Goal: Task Accomplishment & Management: Manage account settings

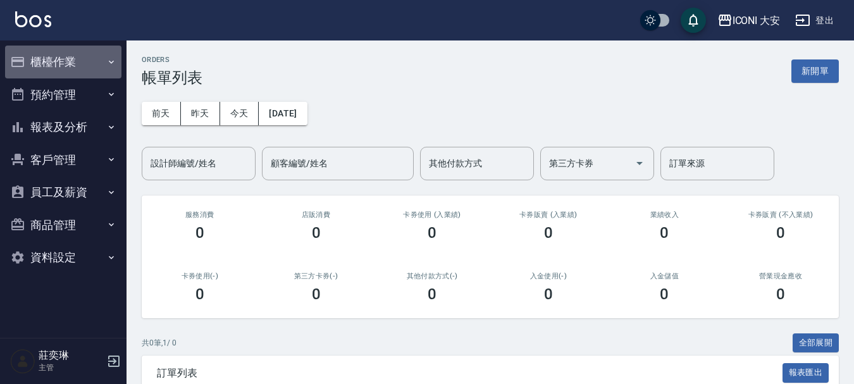
click at [33, 58] on button "櫃檯作業" at bounding box center [63, 62] width 116 height 33
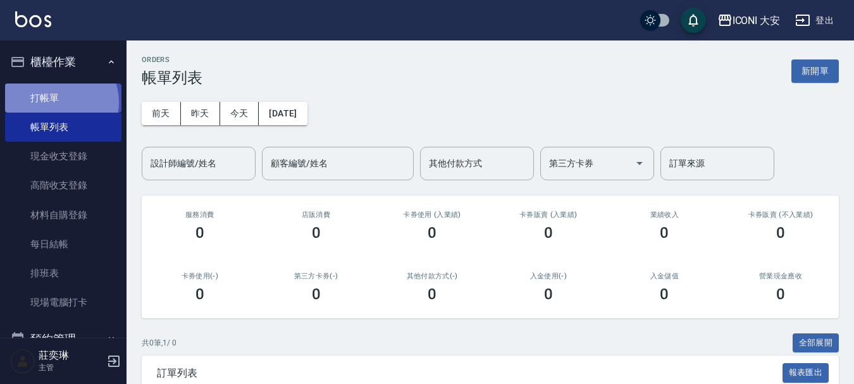
click at [56, 102] on link "打帳單" at bounding box center [63, 98] width 116 height 29
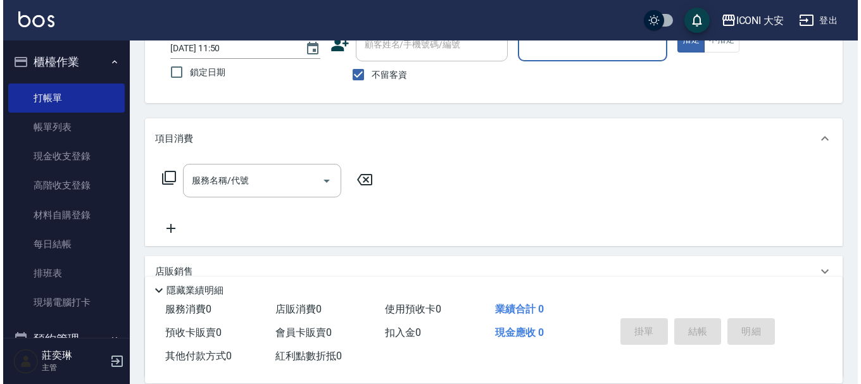
scroll to position [190, 0]
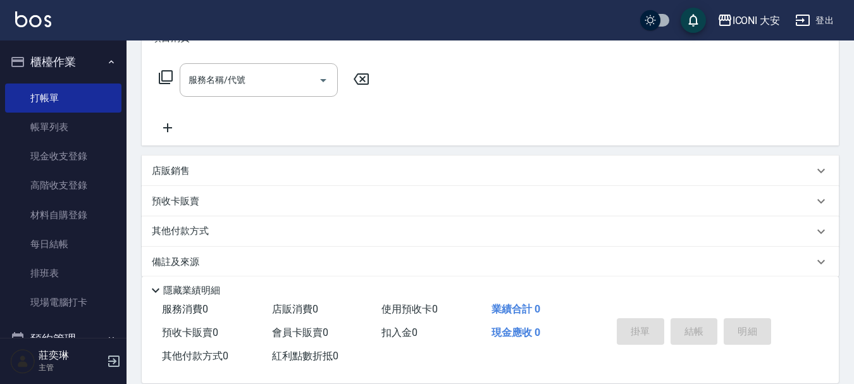
click at [169, 77] on icon at bounding box center [165, 77] width 15 height 15
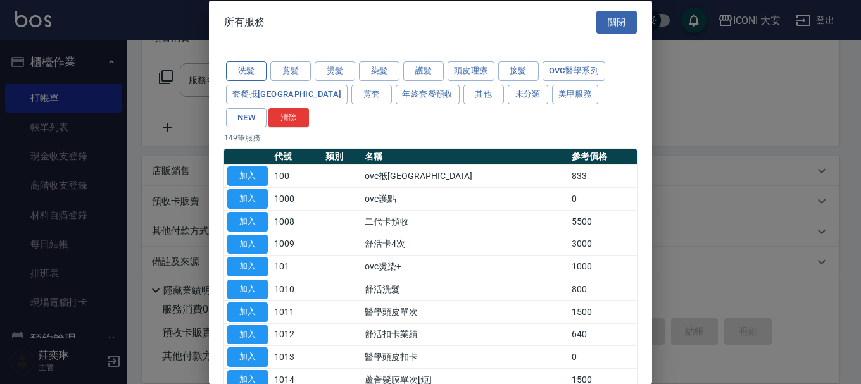
click at [247, 66] on button "洗髮" at bounding box center [246, 71] width 41 height 20
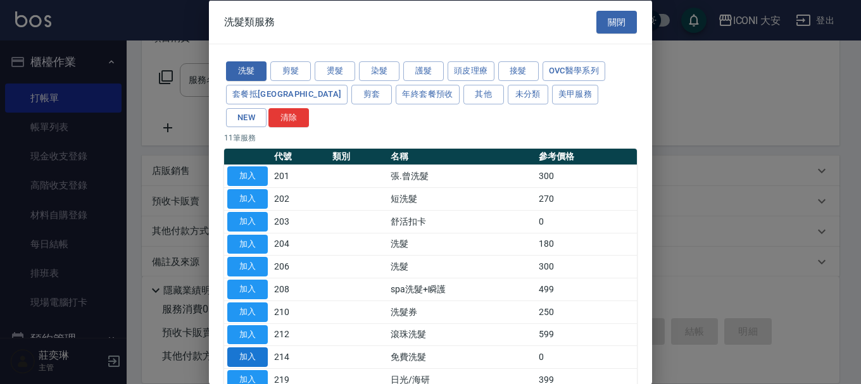
click at [248, 347] on button "加入" at bounding box center [247, 357] width 41 height 20
type input "免費洗髮(214)"
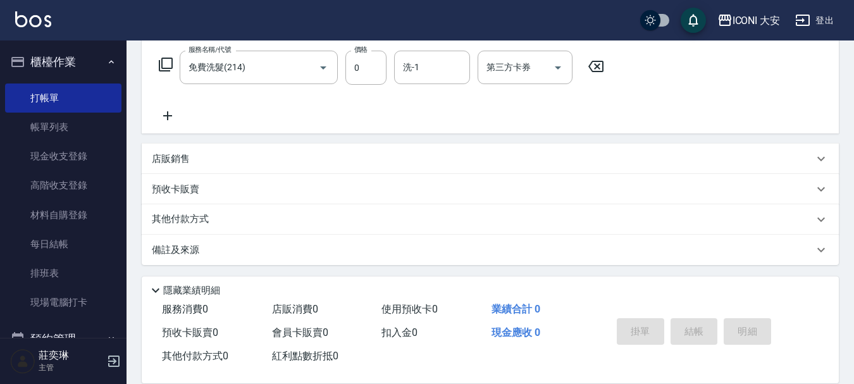
scroll to position [205, 0]
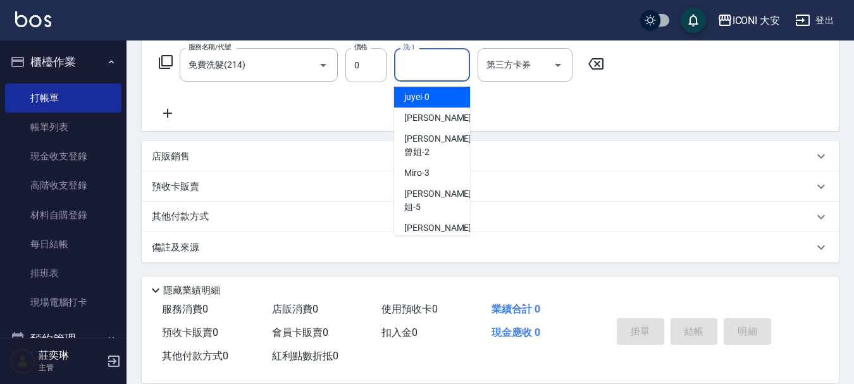
click at [421, 70] on input "洗-1" at bounding box center [432, 65] width 65 height 22
type input "Happy-9"
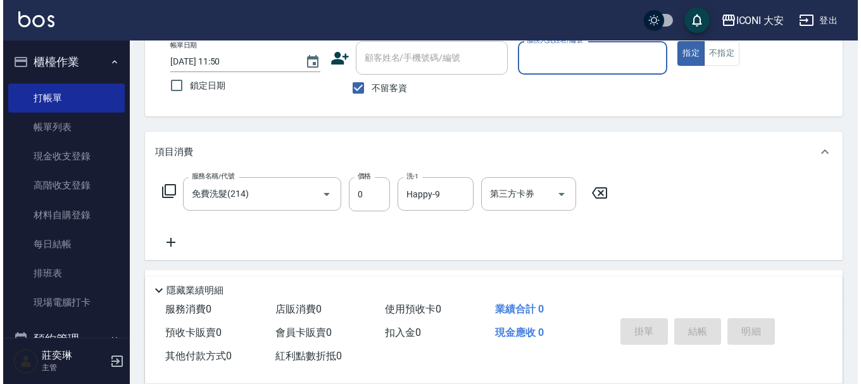
scroll to position [190, 0]
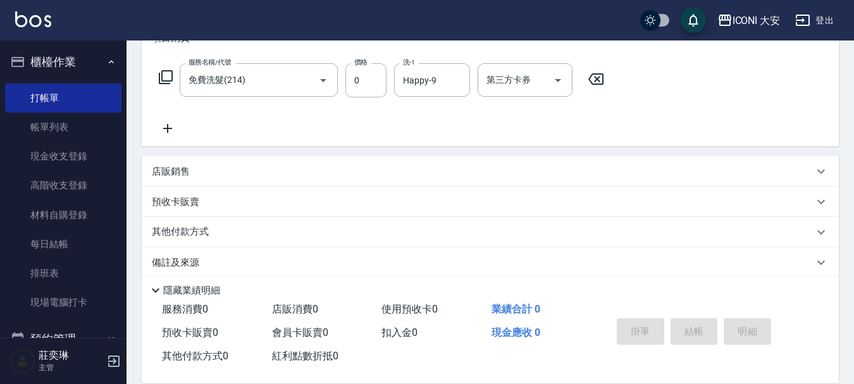
click at [165, 131] on icon at bounding box center [168, 128] width 32 height 15
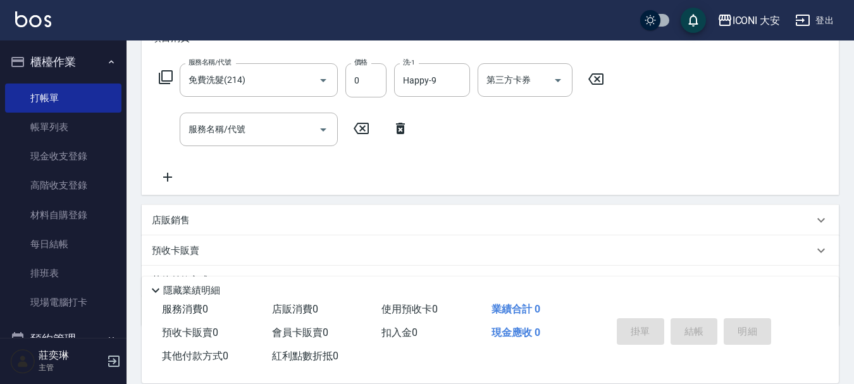
click at [162, 79] on icon at bounding box center [166, 77] width 14 height 14
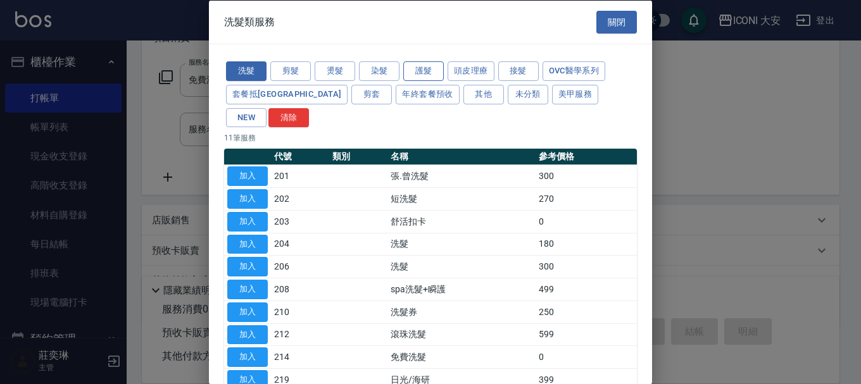
click at [424, 72] on button "護髮" at bounding box center [423, 71] width 41 height 20
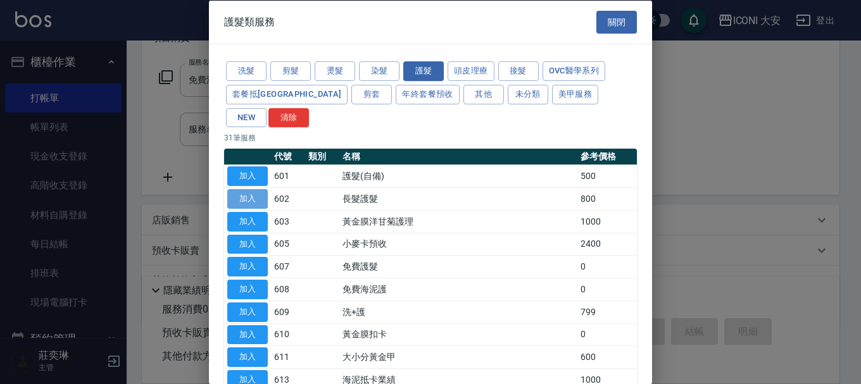
click at [246, 189] on button "加入" at bounding box center [247, 199] width 41 height 20
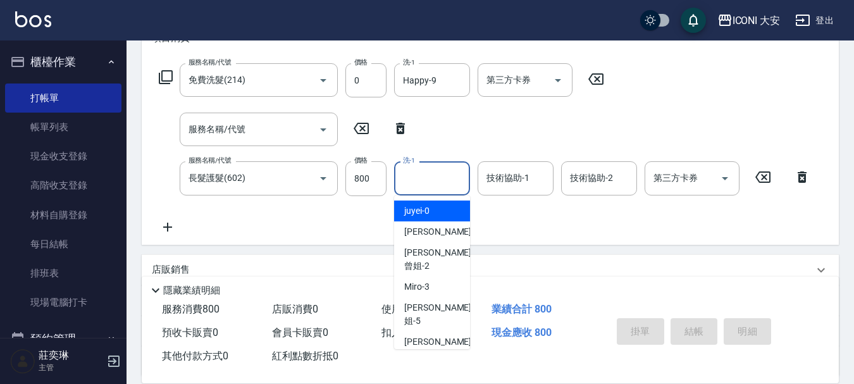
click at [430, 183] on input "洗-1" at bounding box center [432, 178] width 65 height 22
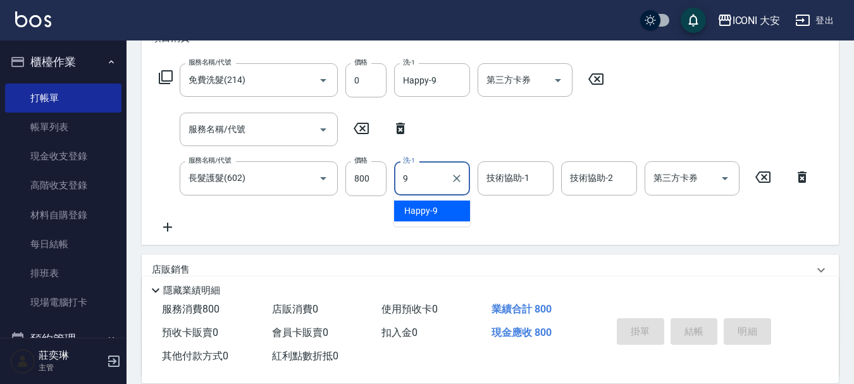
type input "Happy-9"
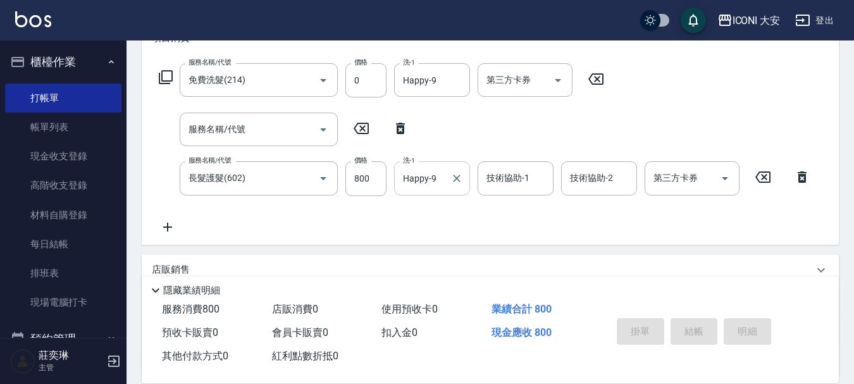
scroll to position [0, 0]
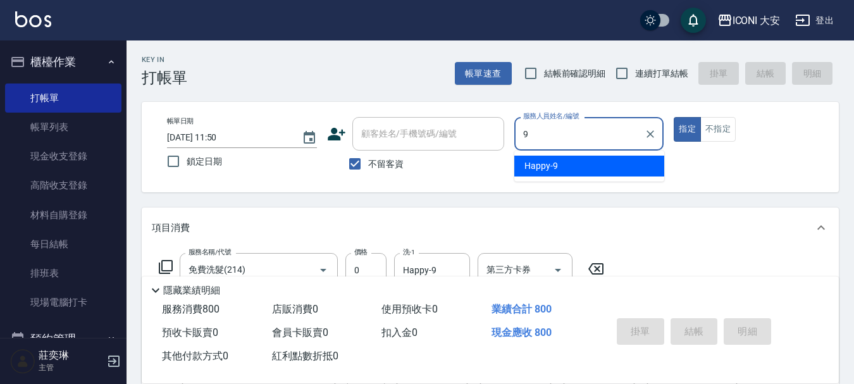
type input "Happy-9"
type button "true"
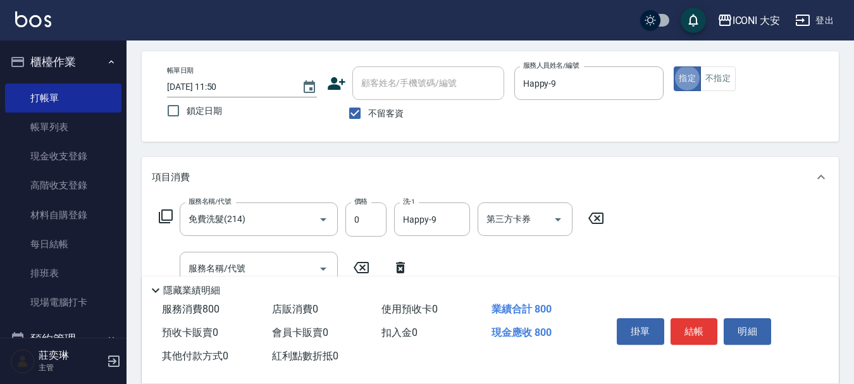
scroll to position [114, 0]
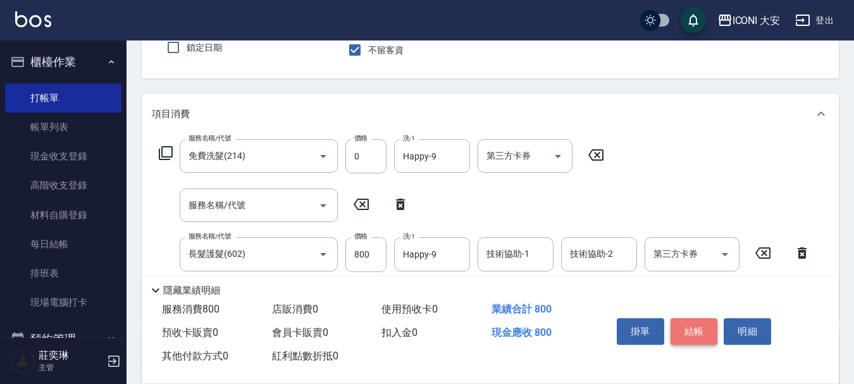
click at [701, 323] on button "結帳" at bounding box center [694, 331] width 47 height 27
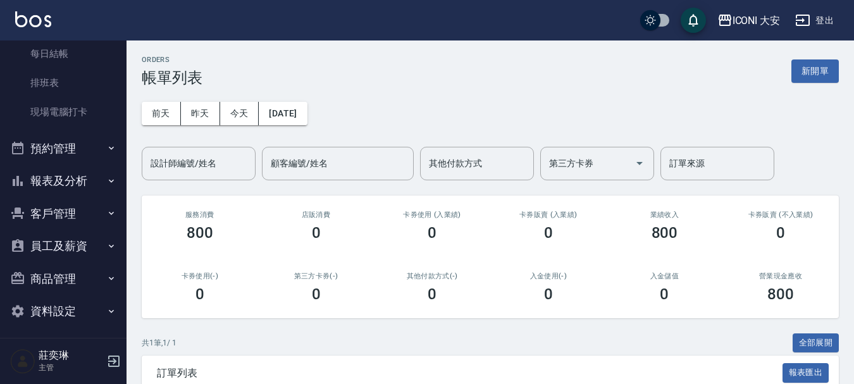
scroll to position [196, 0]
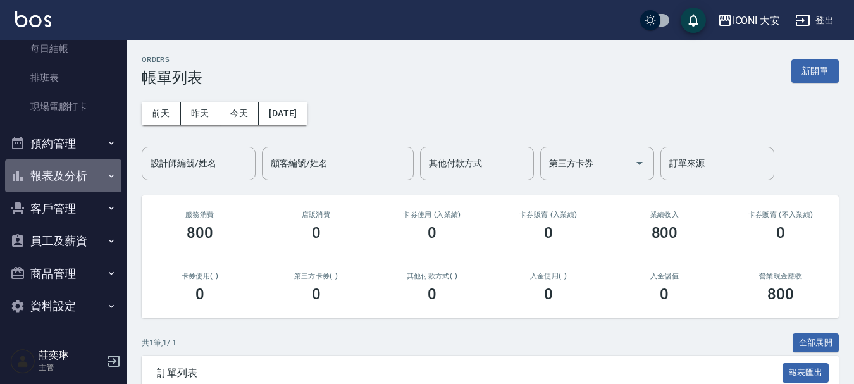
click at [83, 175] on button "報表及分析" at bounding box center [63, 176] width 116 height 33
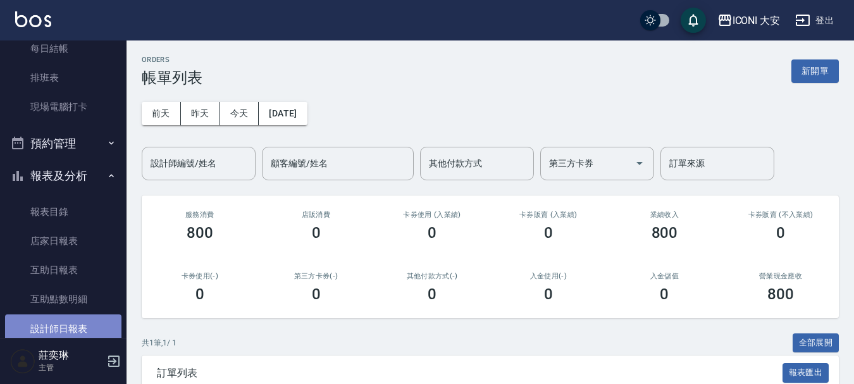
click at [80, 323] on link "設計師日報表" at bounding box center [63, 329] width 116 height 29
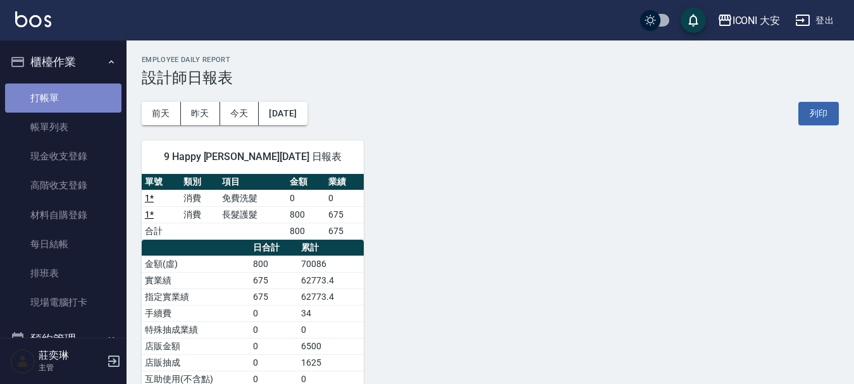
click at [68, 98] on link "打帳單" at bounding box center [63, 98] width 116 height 29
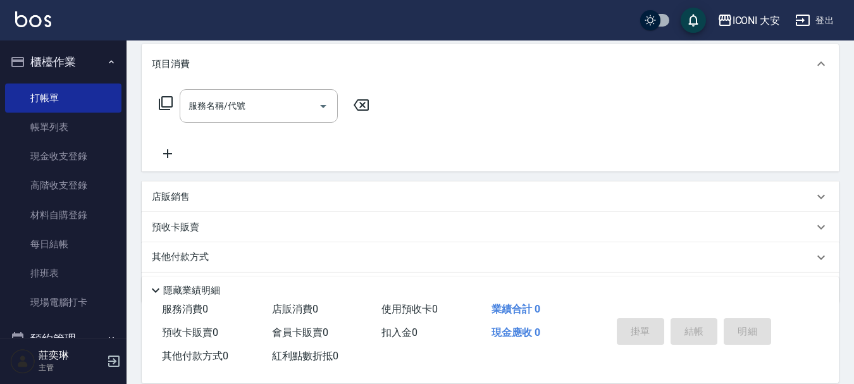
scroll to position [204, 0]
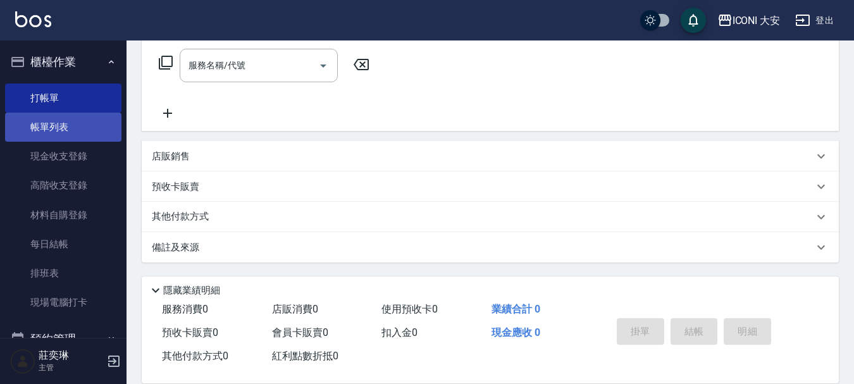
click at [61, 132] on link "帳單列表" at bounding box center [63, 127] width 116 height 29
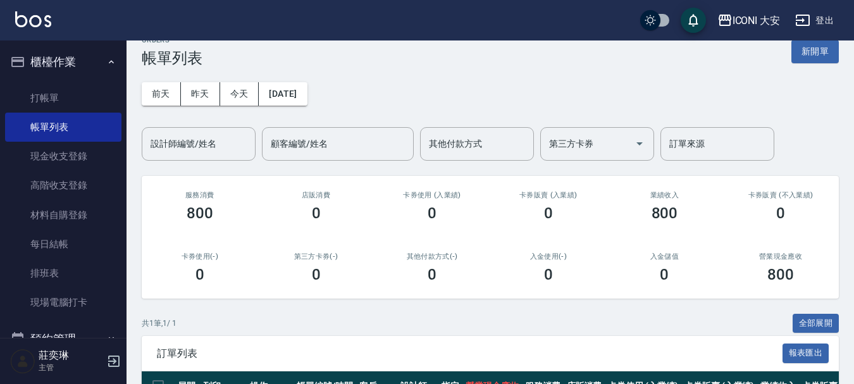
scroll to position [126, 0]
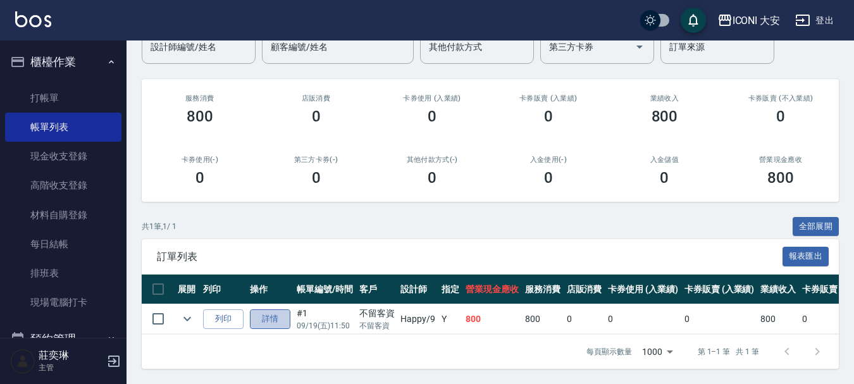
click at [273, 311] on link "詳情" at bounding box center [270, 320] width 41 height 20
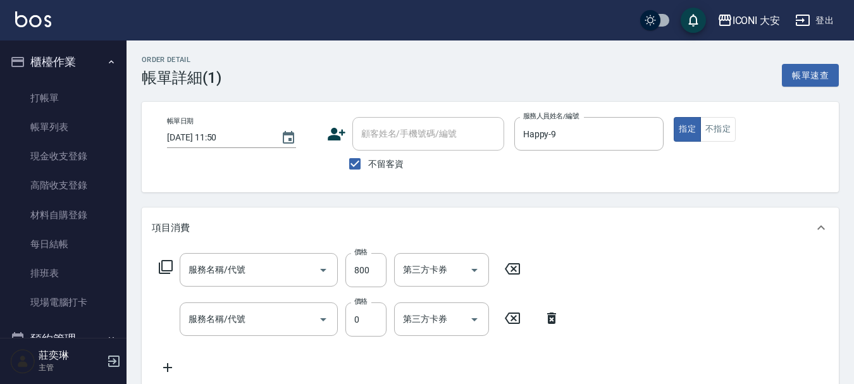
type input "[DATE] 11:50"
checkbox input "true"
type input "Happy-9"
type input "長髮護髮(602)"
type input "免費洗髮(214)"
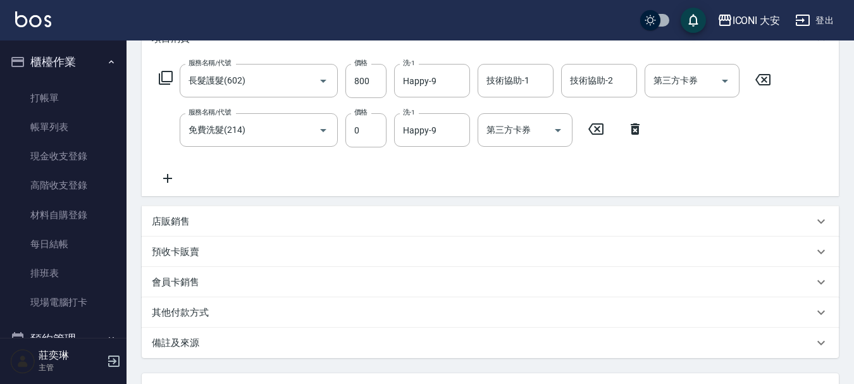
scroll to position [190, 0]
click at [164, 178] on icon at bounding box center [167, 177] width 9 height 9
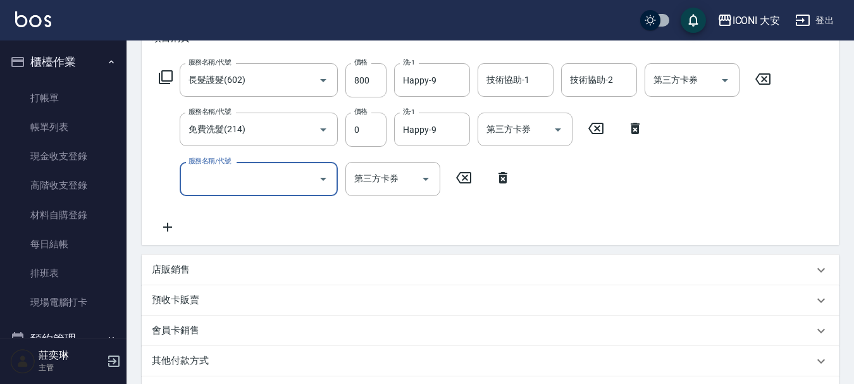
click at [165, 78] on icon at bounding box center [165, 77] width 15 height 15
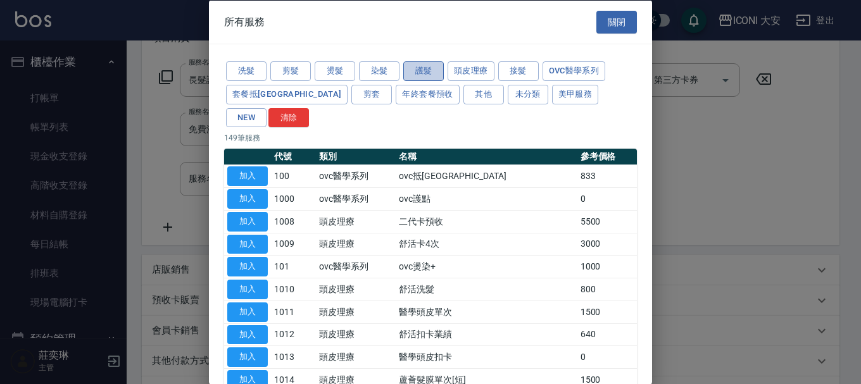
click at [421, 69] on button "護髮" at bounding box center [423, 71] width 41 height 20
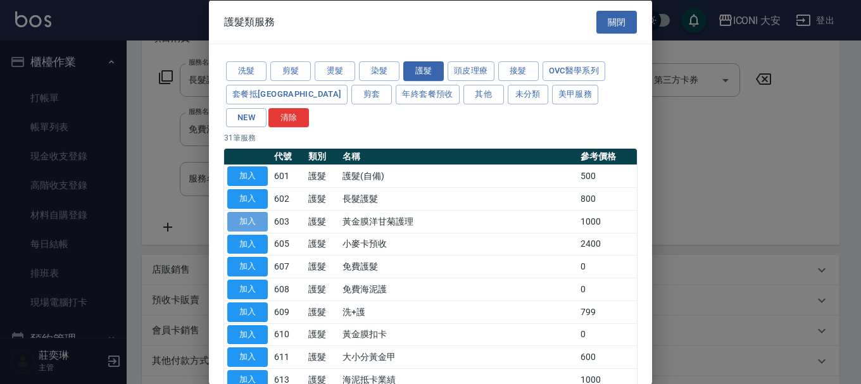
click at [241, 211] on button "加入" at bounding box center [247, 221] width 41 height 20
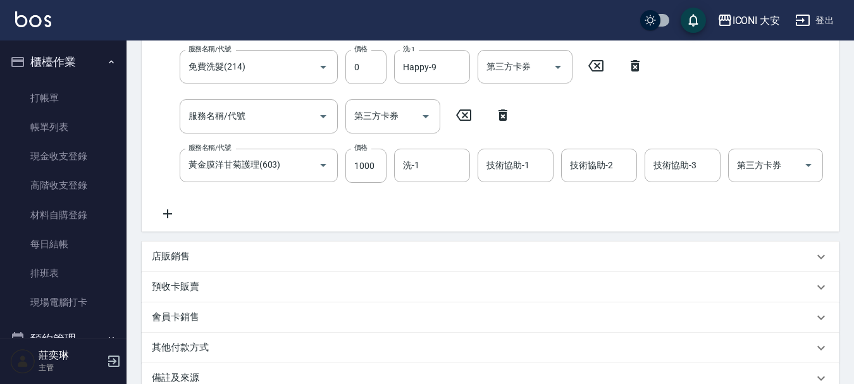
scroll to position [408, 0]
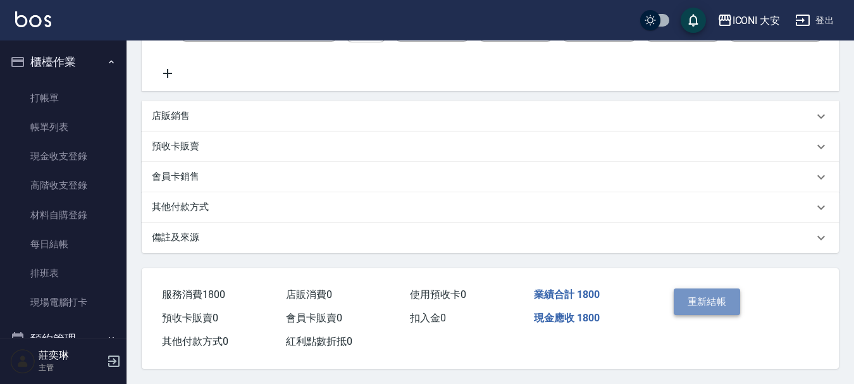
click at [715, 296] on button "重新結帳" at bounding box center [707, 302] width 67 height 27
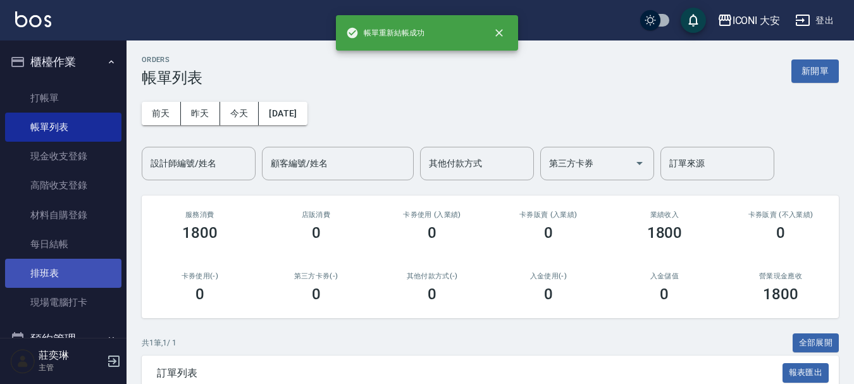
scroll to position [316, 0]
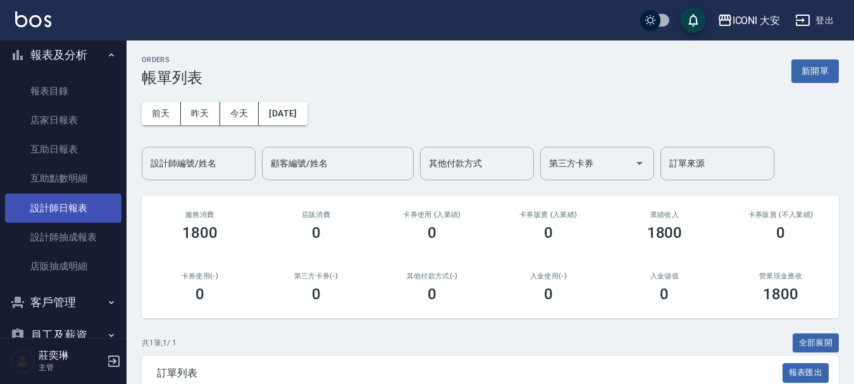
click at [100, 209] on link "設計師日報表" at bounding box center [63, 208] width 116 height 29
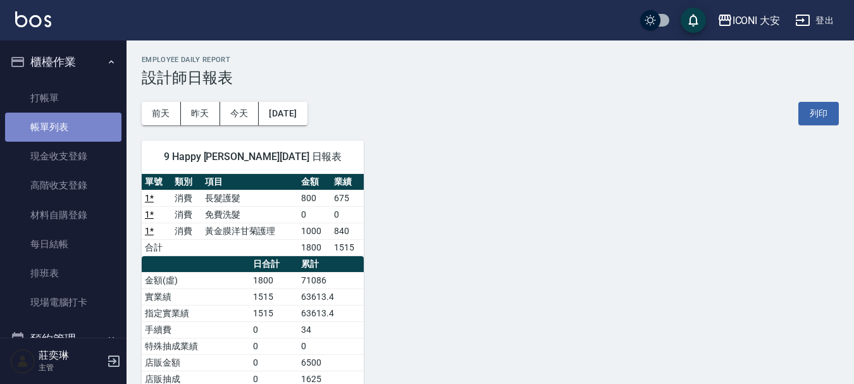
click at [70, 125] on link "帳單列表" at bounding box center [63, 127] width 116 height 29
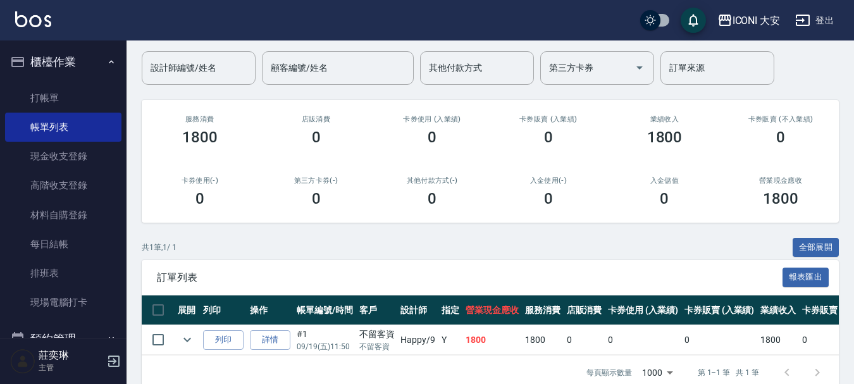
scroll to position [126, 0]
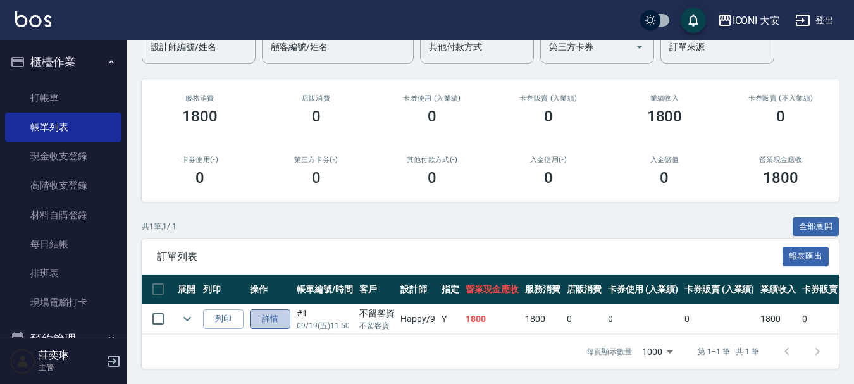
click at [267, 310] on link "詳情" at bounding box center [270, 320] width 41 height 20
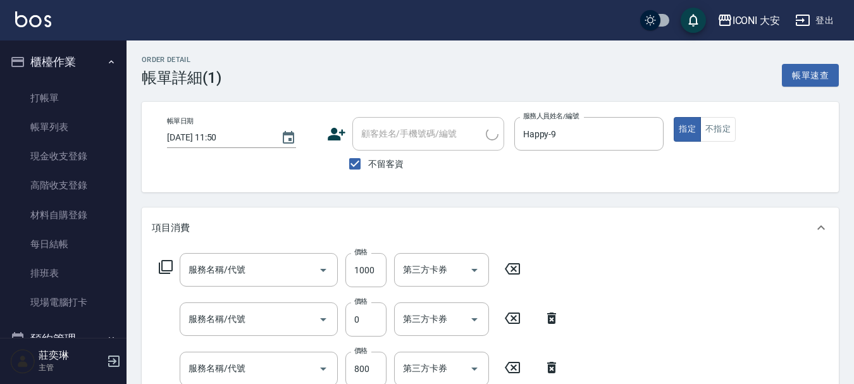
type input "[DATE] 11:50"
checkbox input "true"
type input "Happy-9"
type input "黃金膜洋甘菊護理(603)"
type input "免費洗髮(214)"
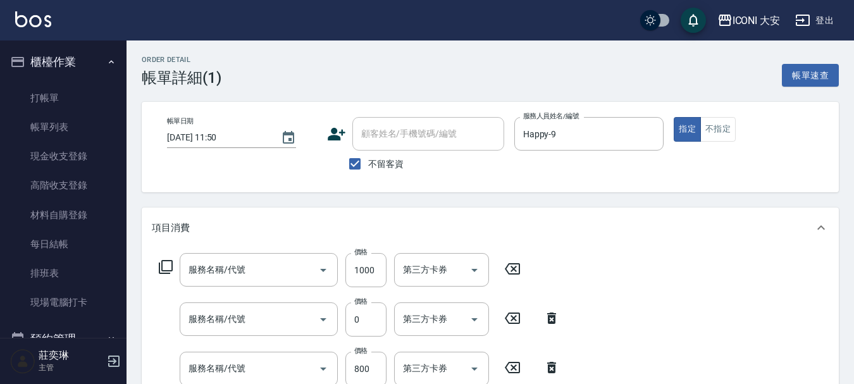
type input "長髮護髮(602)"
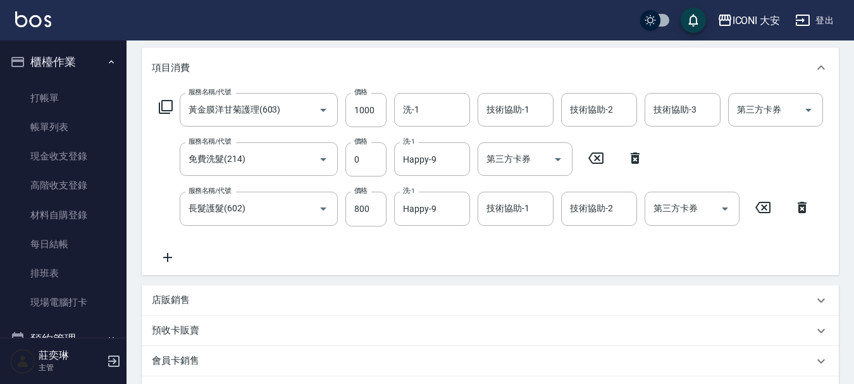
scroll to position [127, 0]
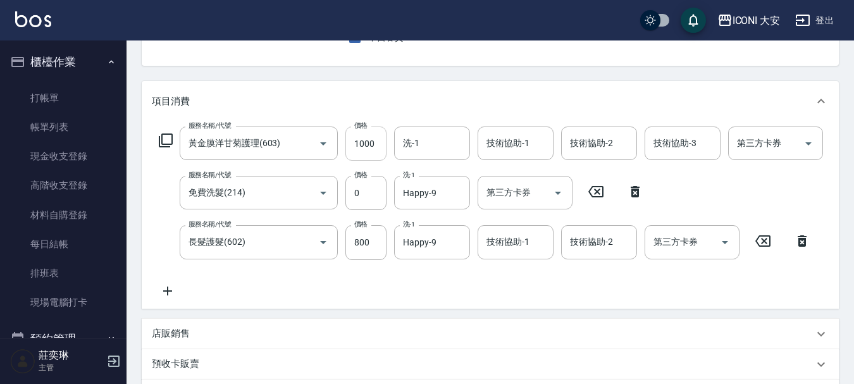
click at [377, 144] on input "1000" at bounding box center [366, 144] width 41 height 34
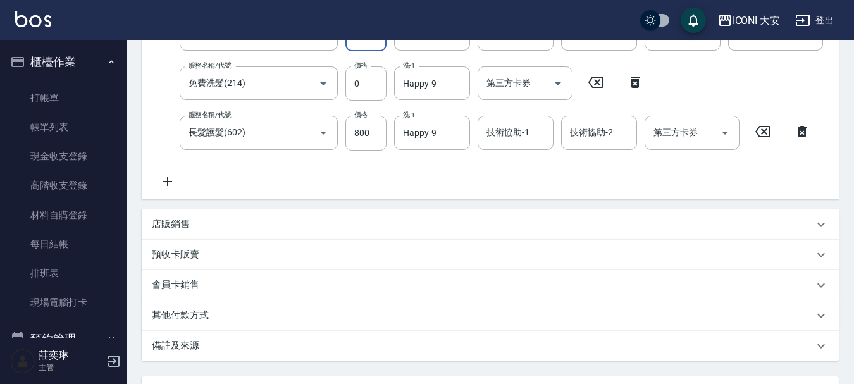
scroll to position [360, 0]
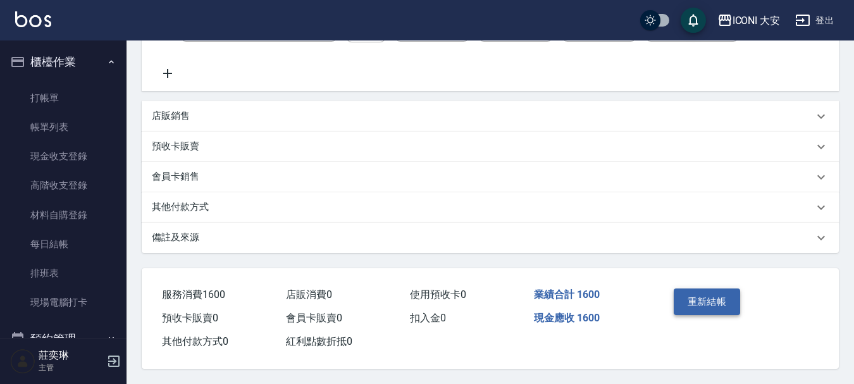
type input "800"
click at [706, 297] on button "重新結帳" at bounding box center [707, 302] width 67 height 27
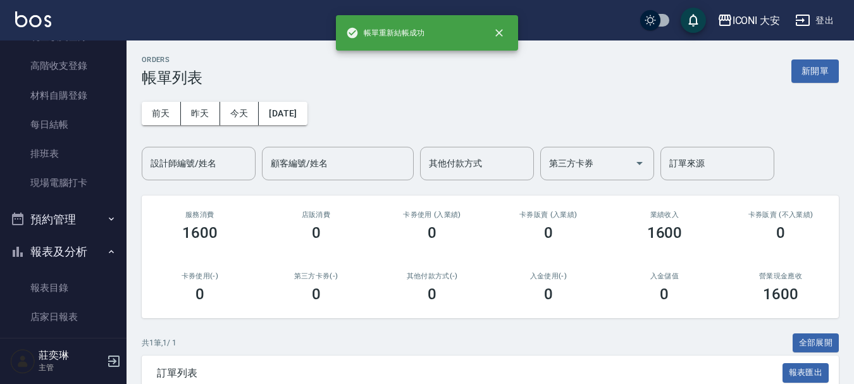
scroll to position [316, 0]
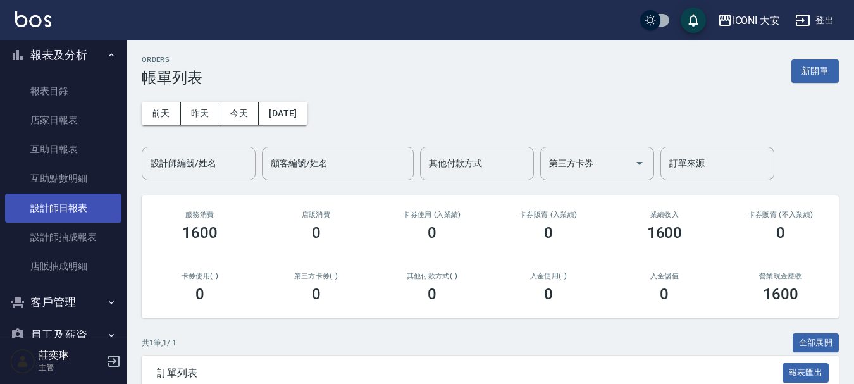
click at [75, 203] on link "設計師日報表" at bounding box center [63, 208] width 116 height 29
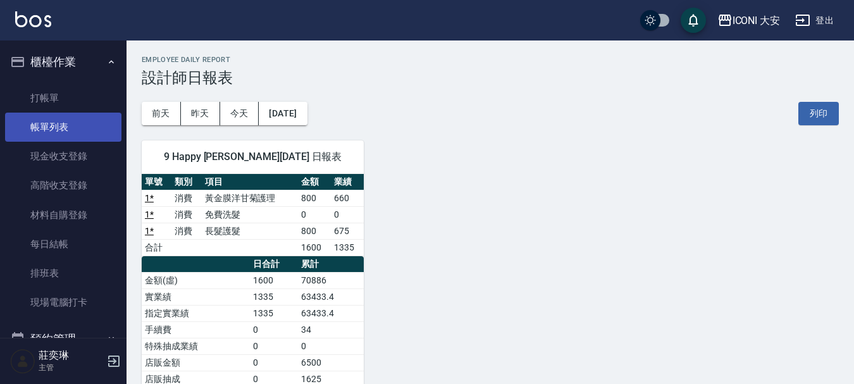
click at [66, 118] on link "帳單列表" at bounding box center [63, 127] width 116 height 29
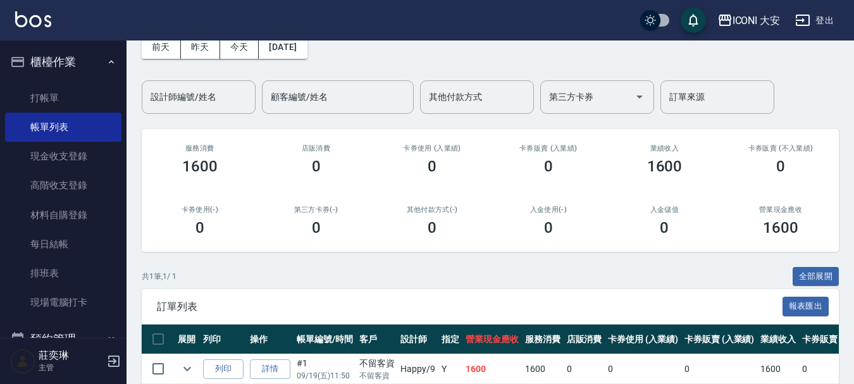
scroll to position [126, 0]
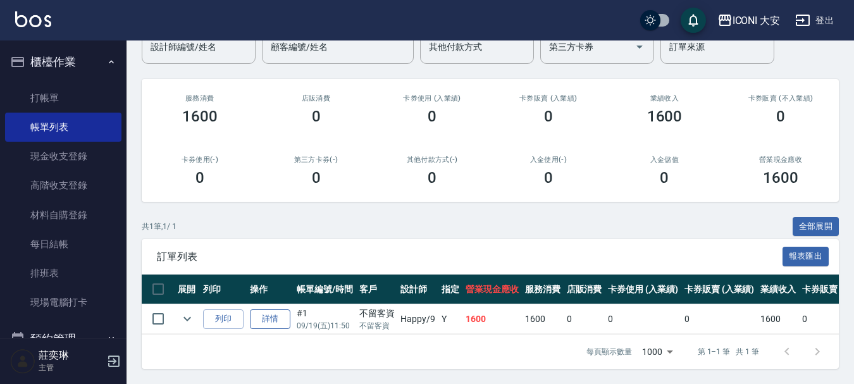
click at [261, 310] on link "詳情" at bounding box center [270, 320] width 41 height 20
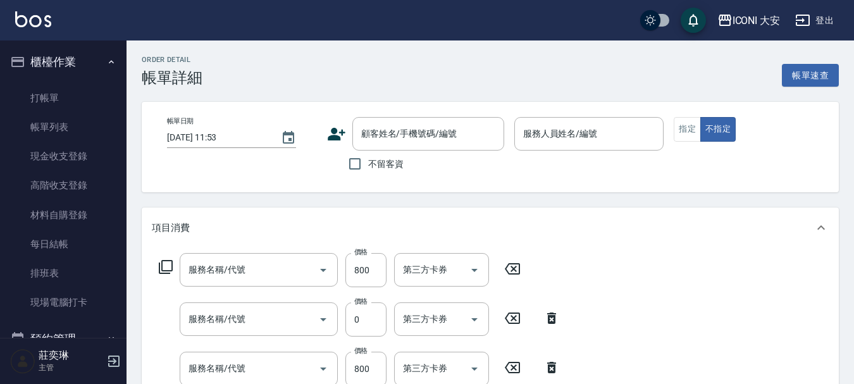
type input "[DATE] 11:50"
checkbox input "true"
type input "Happy-9"
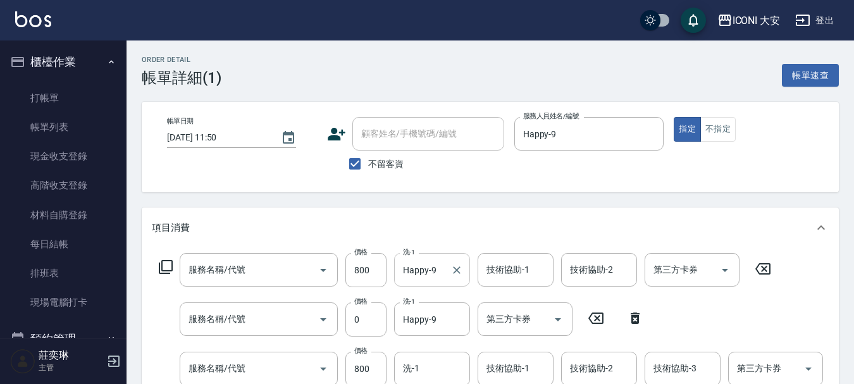
type input "長髮護髮(602)"
type input "免費洗髮(214)"
type input "黃金膜洋甘菊護理(603)"
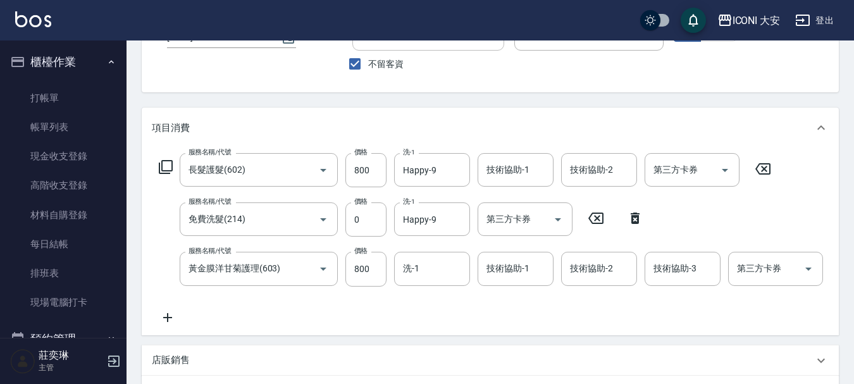
scroll to position [253, 0]
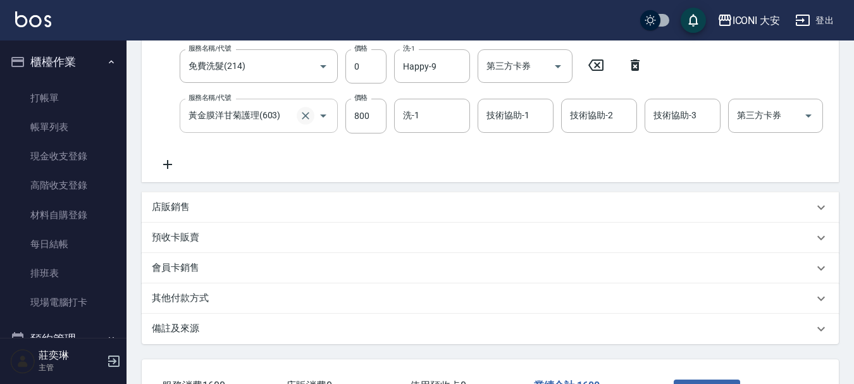
click at [303, 118] on icon "Clear" at bounding box center [306, 116] width 8 height 8
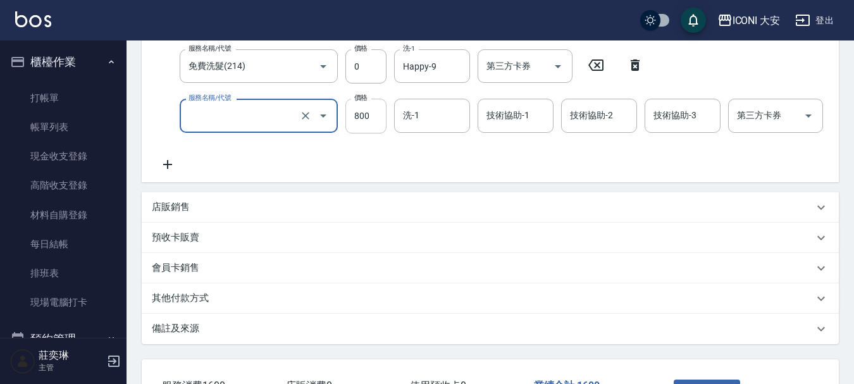
type input "黃金膜洋甘菊護理(603)"
click at [371, 118] on input "800" at bounding box center [366, 116] width 41 height 34
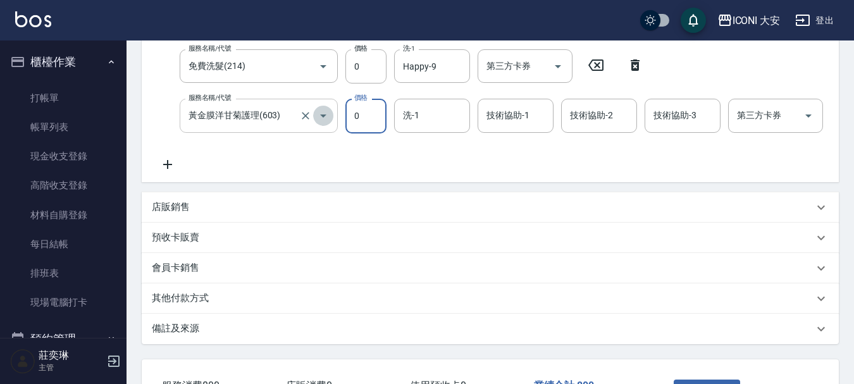
click at [323, 115] on icon "Open" at bounding box center [323, 116] width 6 height 3
type input "0"
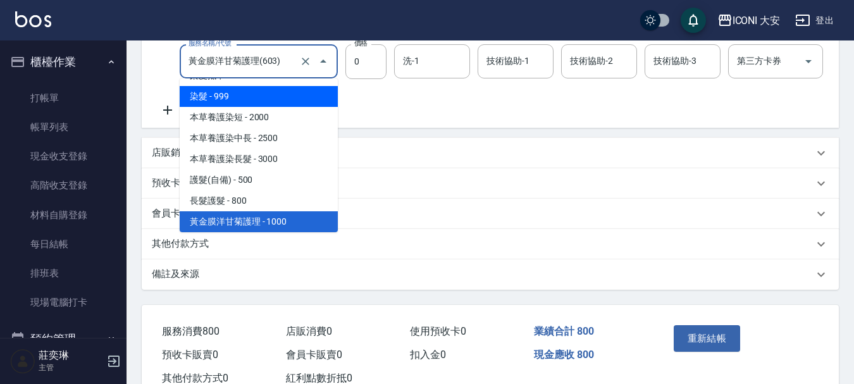
scroll to position [360, 0]
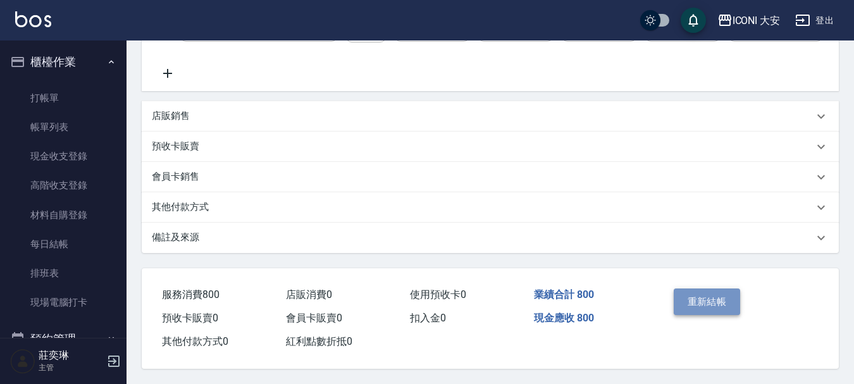
click at [680, 292] on button "重新結帳" at bounding box center [707, 302] width 67 height 27
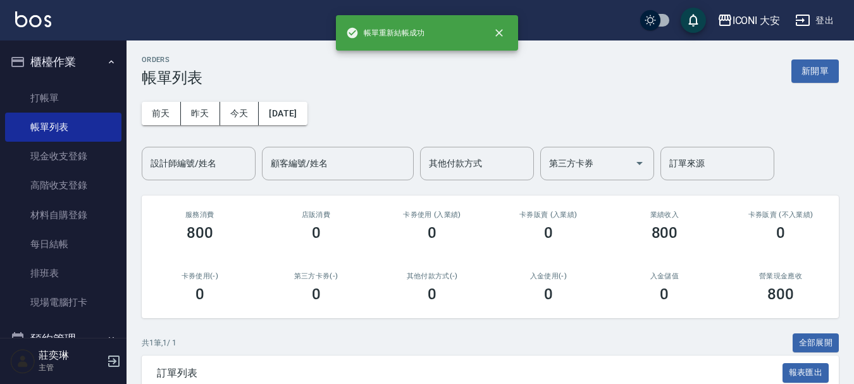
scroll to position [126, 0]
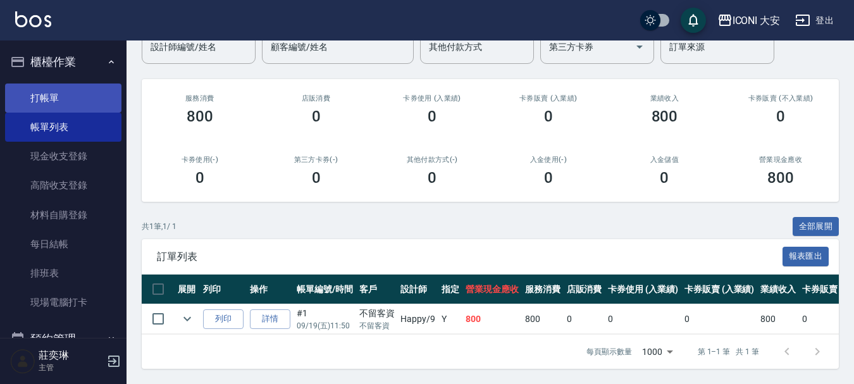
click at [68, 94] on link "打帳單" at bounding box center [63, 98] width 116 height 29
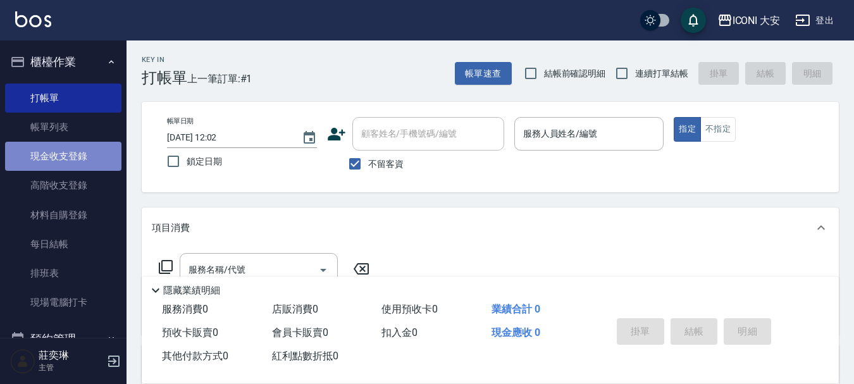
click at [74, 147] on link "現金收支登錄" at bounding box center [63, 156] width 116 height 29
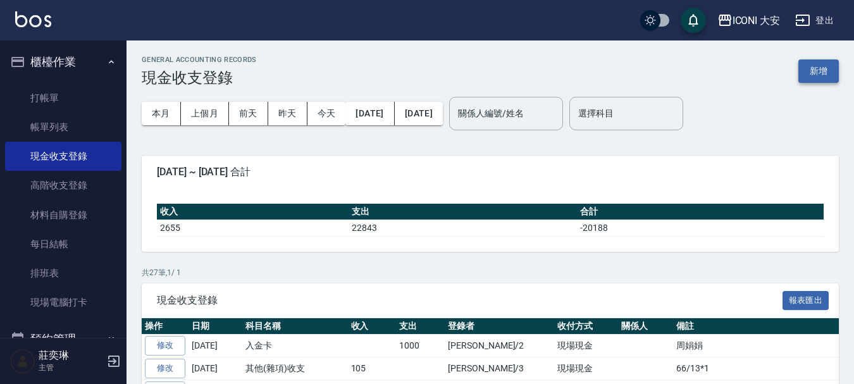
click at [818, 72] on button "新增" at bounding box center [819, 70] width 41 height 23
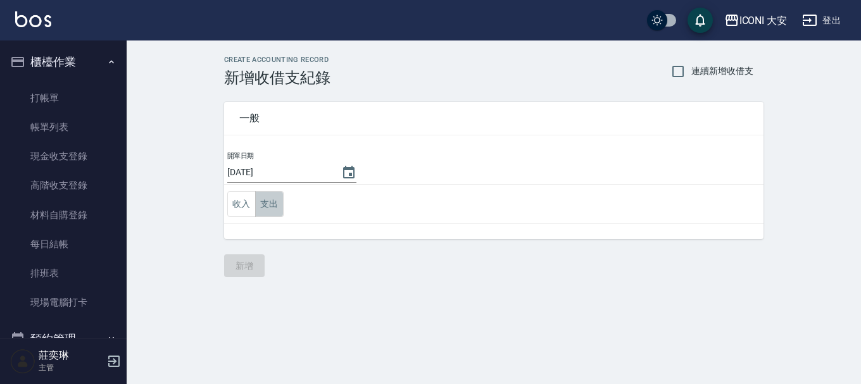
click at [269, 203] on button "支出" at bounding box center [269, 204] width 28 height 26
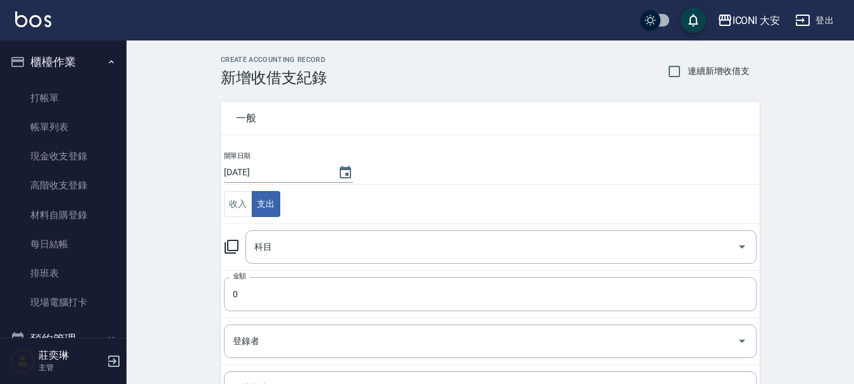
click at [235, 246] on icon at bounding box center [231, 246] width 15 height 15
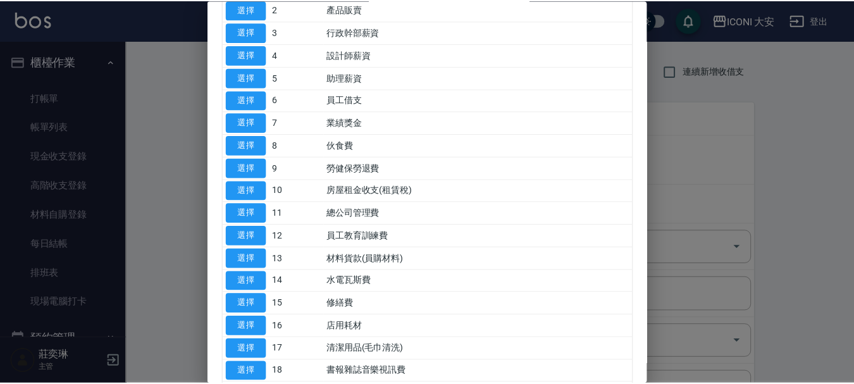
scroll to position [316, 0]
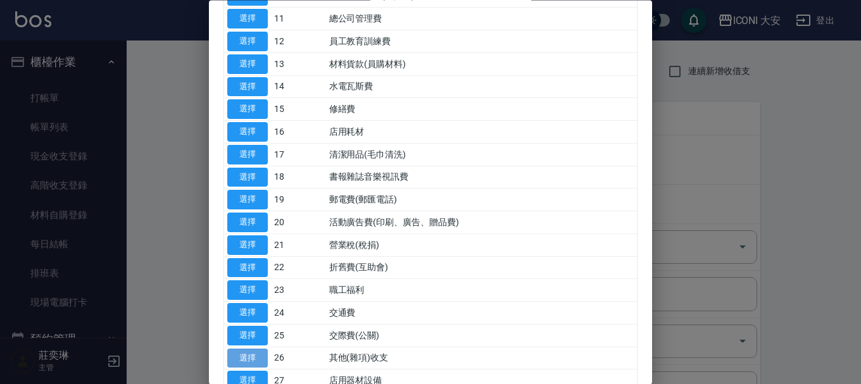
click at [251, 356] on button "選擇" at bounding box center [247, 359] width 41 height 20
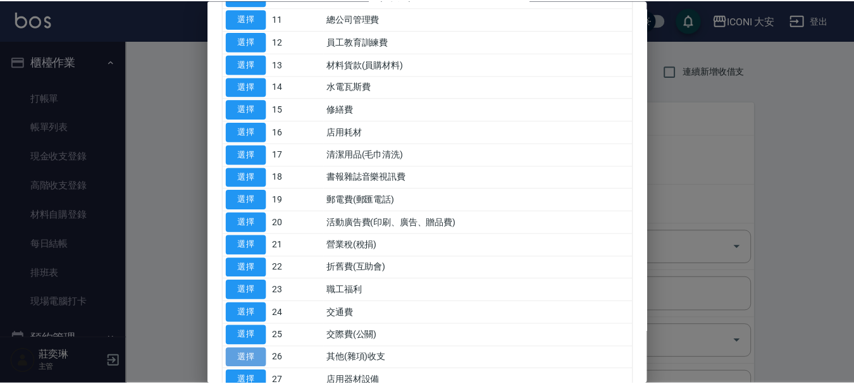
type input "26 其他(雜項)收支"
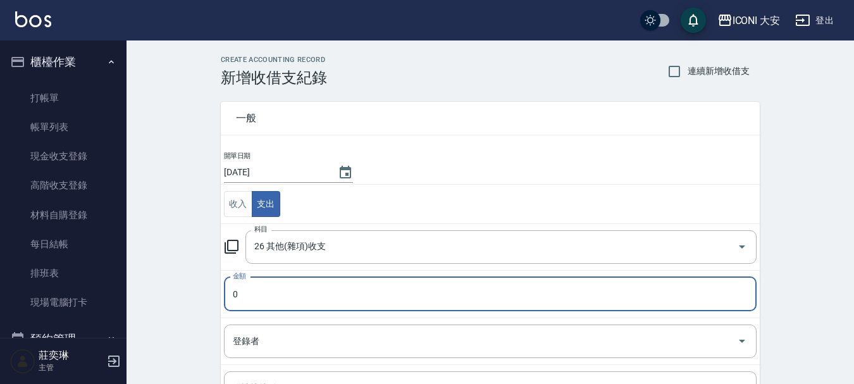
click at [272, 299] on input "0" at bounding box center [490, 294] width 533 height 34
type input "825"
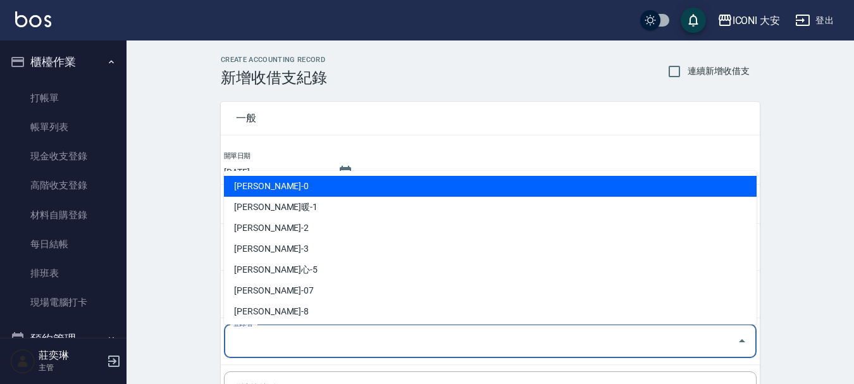
click at [287, 351] on input "登錄者" at bounding box center [481, 341] width 503 height 22
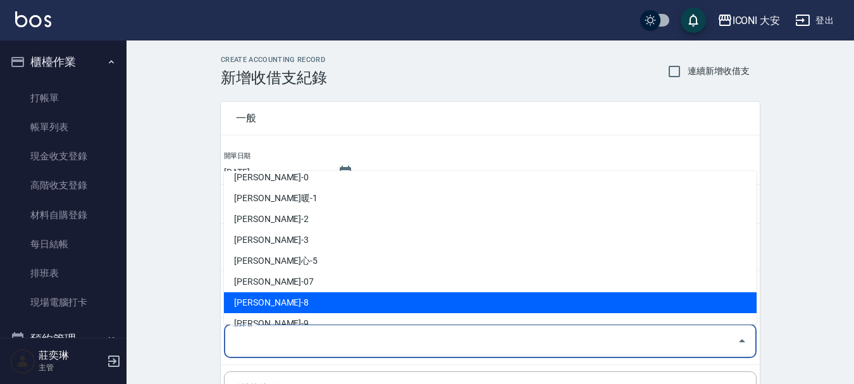
scroll to position [23, 0]
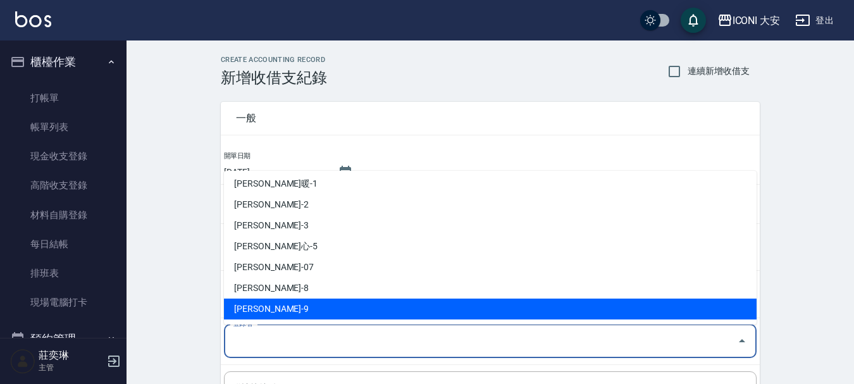
click at [274, 311] on li "[PERSON_NAME]-9" at bounding box center [490, 309] width 533 height 21
type input "[PERSON_NAME]-9"
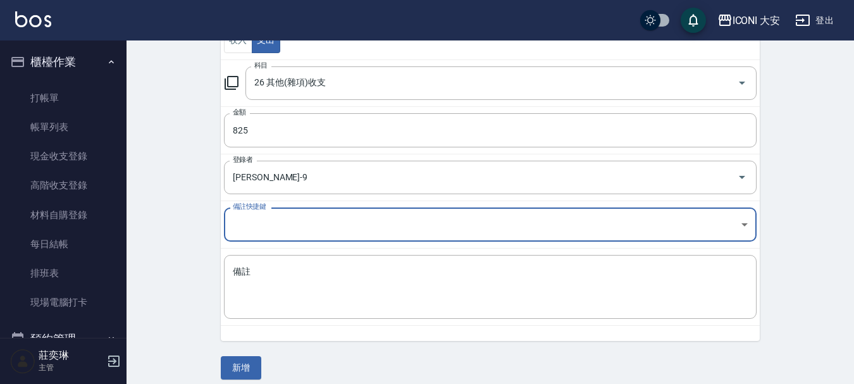
scroll to position [175, 0]
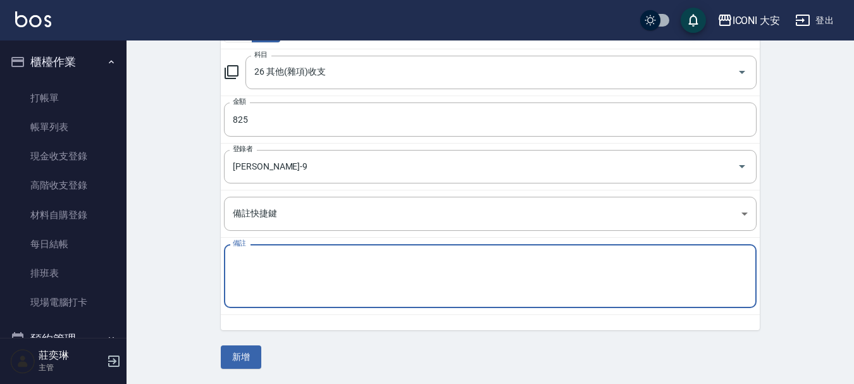
click at [290, 291] on textarea "備註" at bounding box center [490, 276] width 515 height 43
type textarea "蓓巧思巧思"
click at [234, 357] on button "新增" at bounding box center [241, 357] width 41 height 23
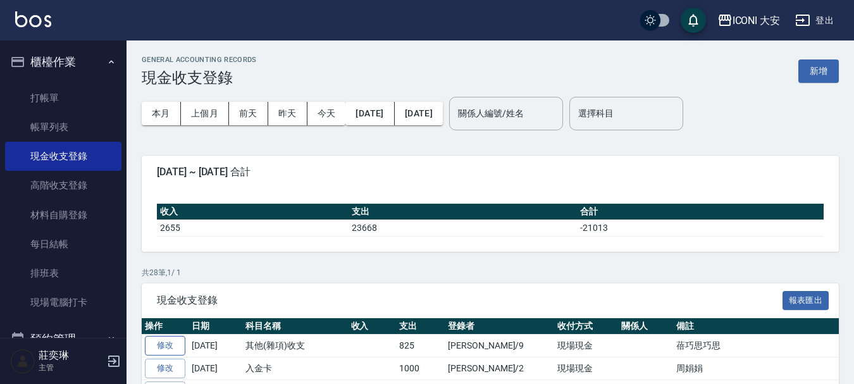
click at [164, 344] on link "修改" at bounding box center [165, 346] width 41 height 20
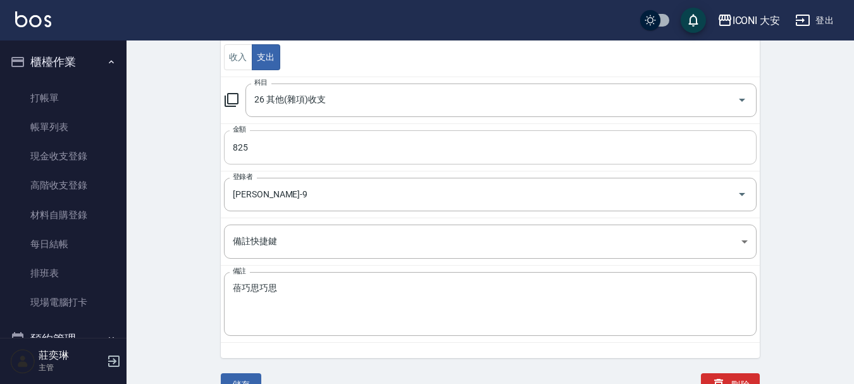
scroll to position [160, 0]
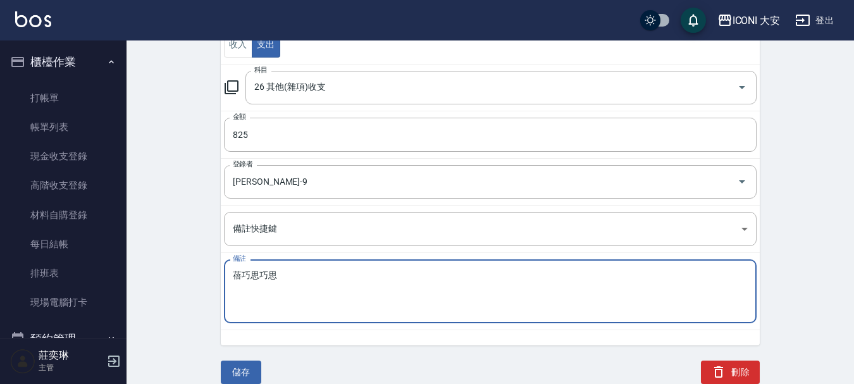
click at [280, 272] on textarea "蓓巧思巧思" at bounding box center [490, 291] width 515 height 43
type textarea "蓓巧思"
click at [239, 364] on button "儲存" at bounding box center [241, 372] width 41 height 23
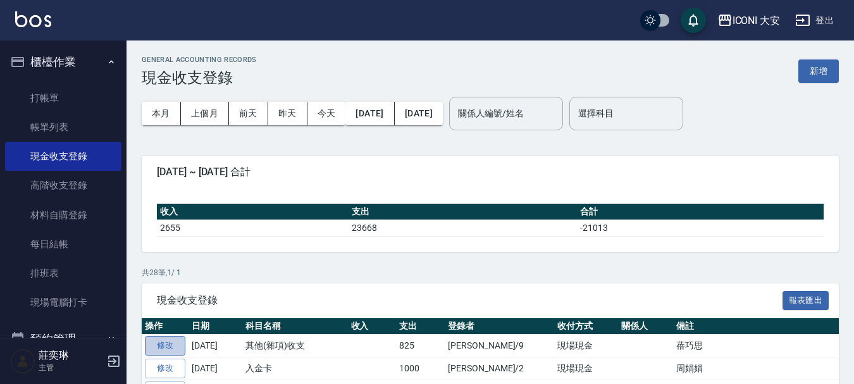
click at [172, 346] on link "修改" at bounding box center [165, 346] width 41 height 20
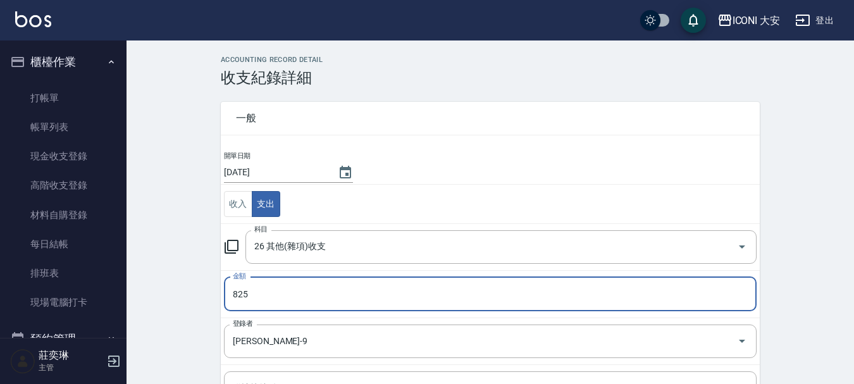
click at [253, 294] on input "825" at bounding box center [490, 294] width 533 height 34
type input "605"
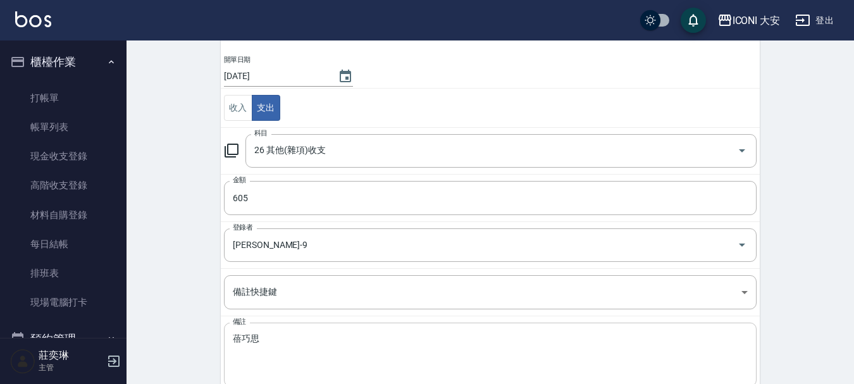
scroll to position [160, 0]
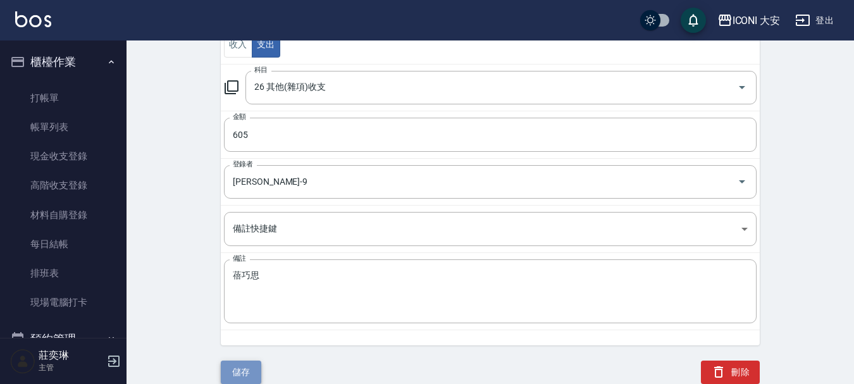
click at [239, 367] on button "儲存" at bounding box center [241, 372] width 41 height 23
